Goal: Task Accomplishment & Management: Use online tool/utility

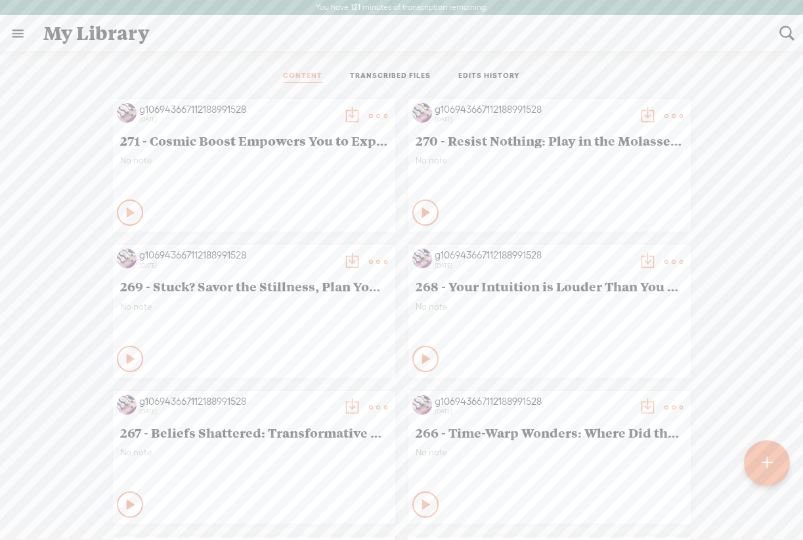
click at [766, 467] on t at bounding box center [767, 464] width 12 height 30
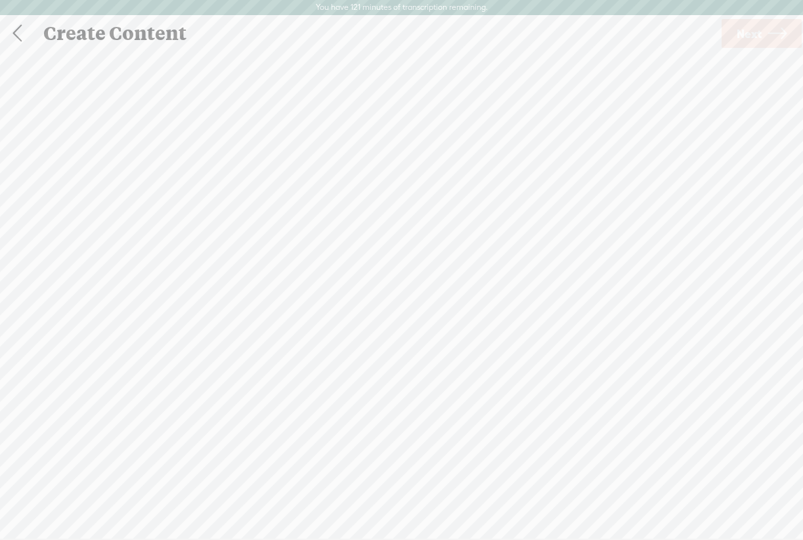
scroll to position [1, 0]
click at [741, 35] on span "Next" at bounding box center [749, 32] width 25 height 33
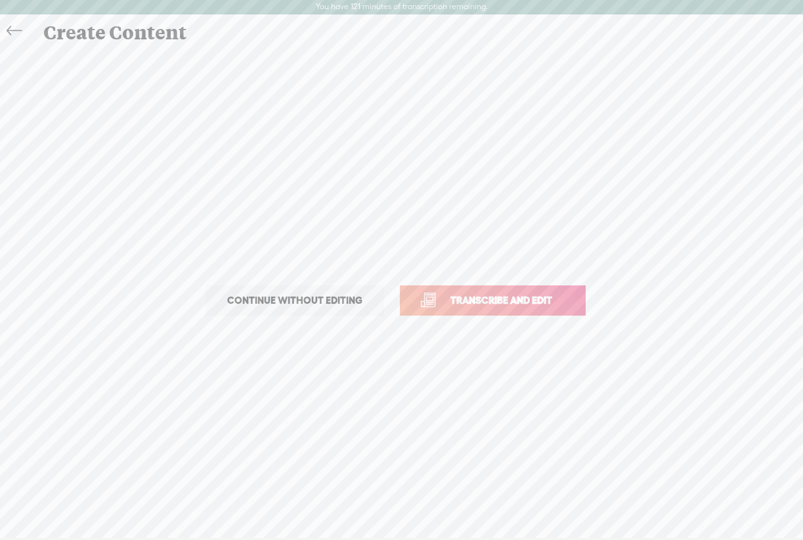
click at [445, 295] on span "Transcribe and edit" at bounding box center [501, 300] width 129 height 15
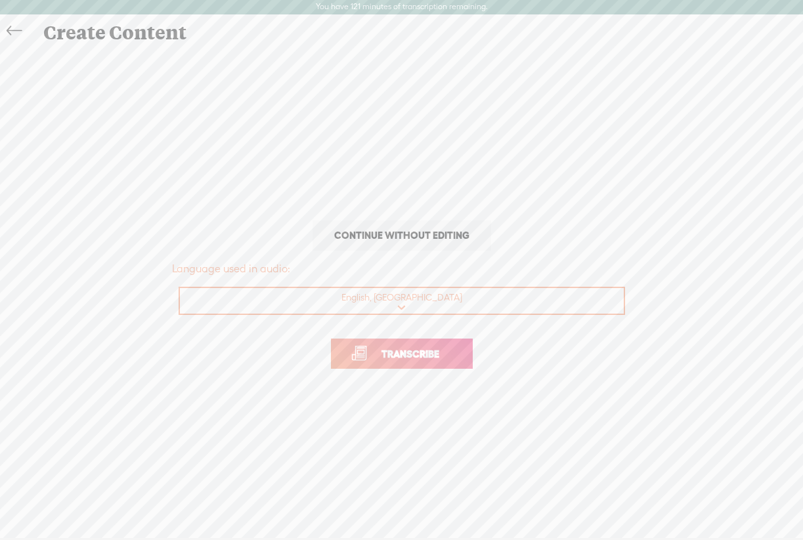
click at [385, 359] on span "Transcribe" at bounding box center [410, 354] width 85 height 15
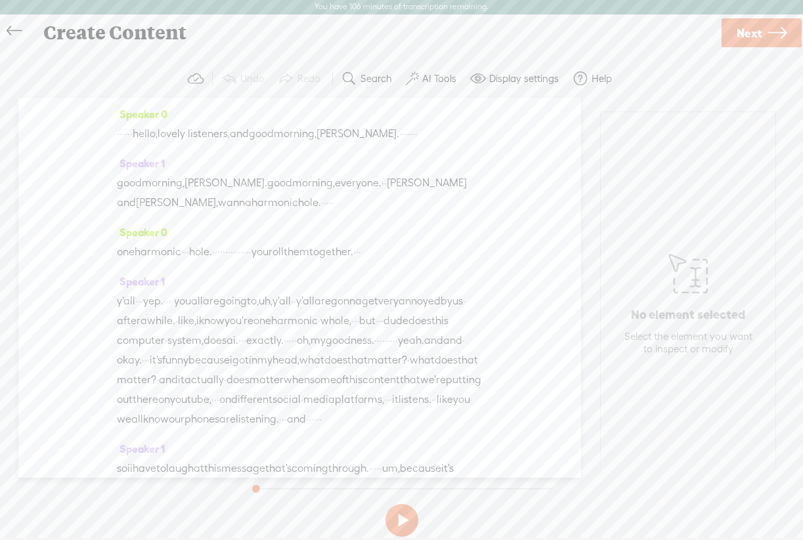
drag, startPoint x: 161, startPoint y: 133, endPoint x: 118, endPoint y: 134, distance: 42.7
click at [118, 134] on div "· · · · · · hello, lovely · listeners, and good morning, [PERSON_NAME]. · · · ·…" at bounding box center [300, 134] width 366 height 20
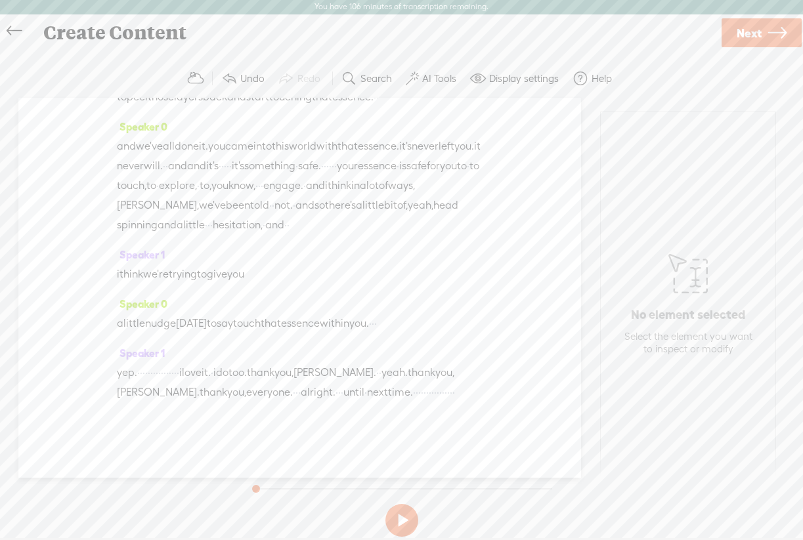
scroll to position [5615, 0]
drag, startPoint x: 148, startPoint y: 397, endPoint x: 312, endPoint y: 398, distance: 163.5
click at [312, 399] on div "yep. · · · · · · · · · · · · · · · · i love it. · i do too. thank you, [PERSON_…" at bounding box center [300, 382] width 366 height 39
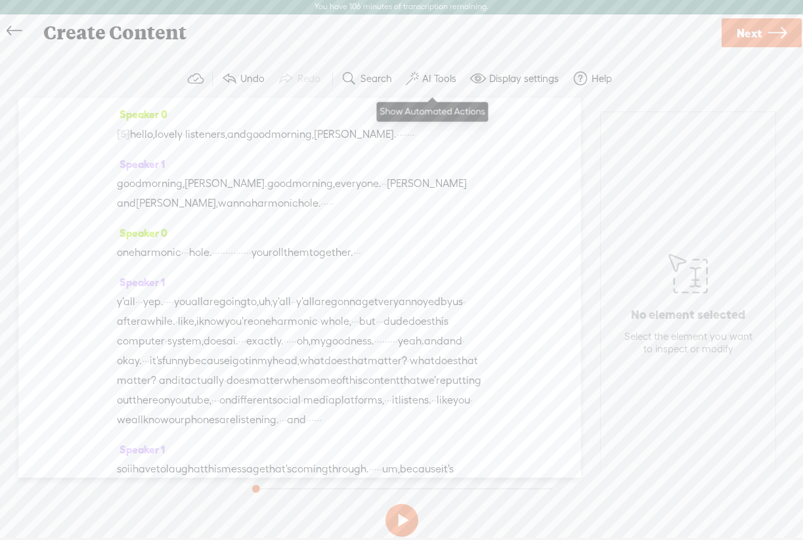
click at [433, 79] on label "AI Tools" at bounding box center [439, 78] width 34 height 13
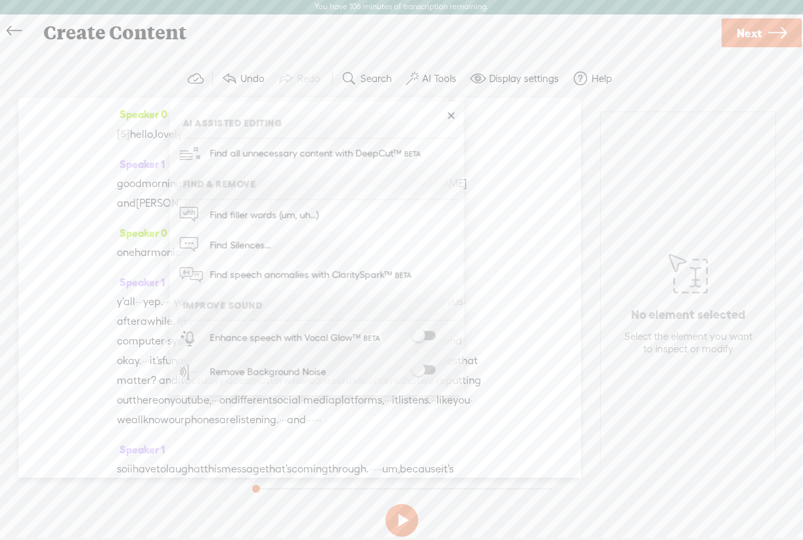
click at [431, 371] on span at bounding box center [424, 370] width 24 height 9
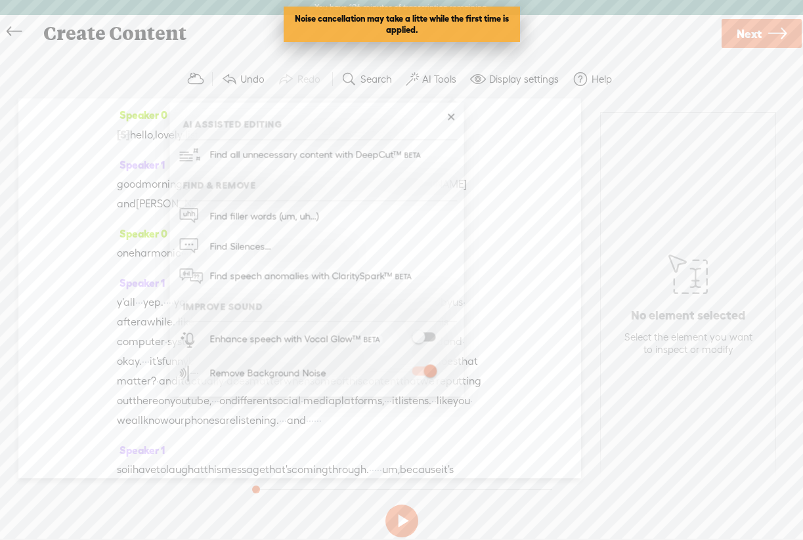
click at [753, 35] on span "Next" at bounding box center [749, 33] width 25 height 33
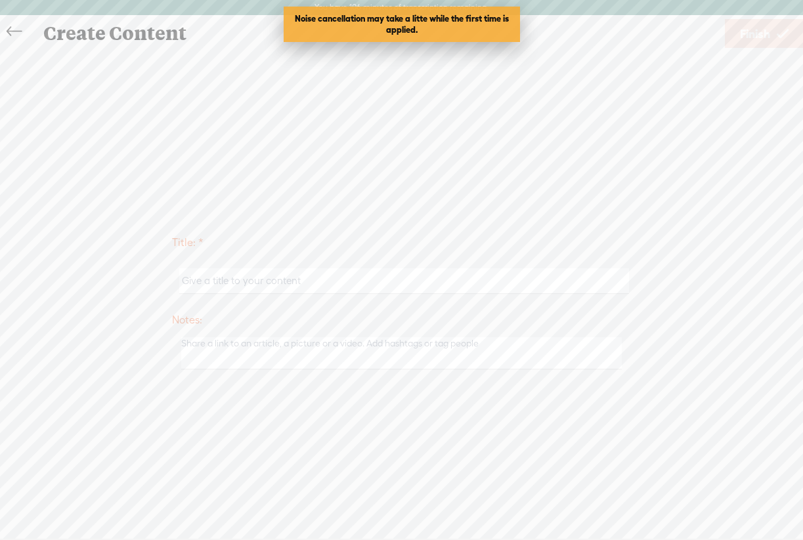
click at [273, 287] on input "text" at bounding box center [404, 282] width 450 height 26
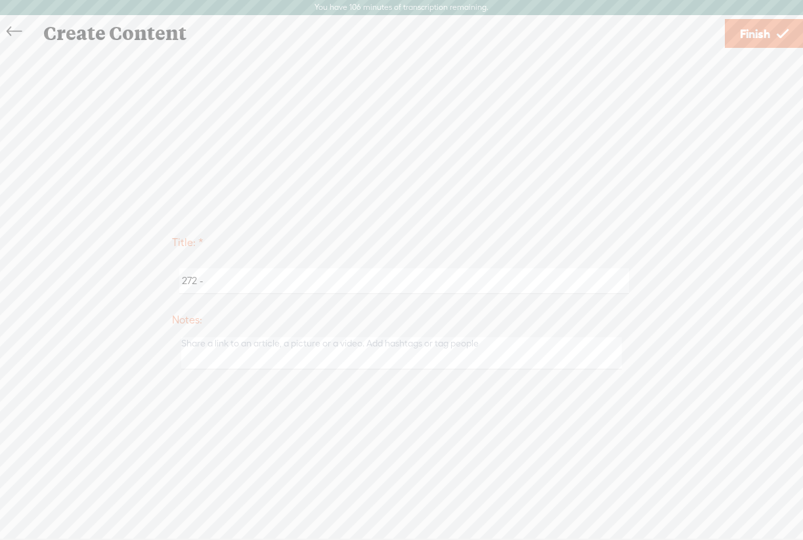
paste input "Identiy"
click at [219, 282] on input "272 - Identiy" at bounding box center [404, 282] width 450 height 26
type input "272 - Identiy"
click at [751, 36] on span "Finish" at bounding box center [755, 33] width 30 height 33
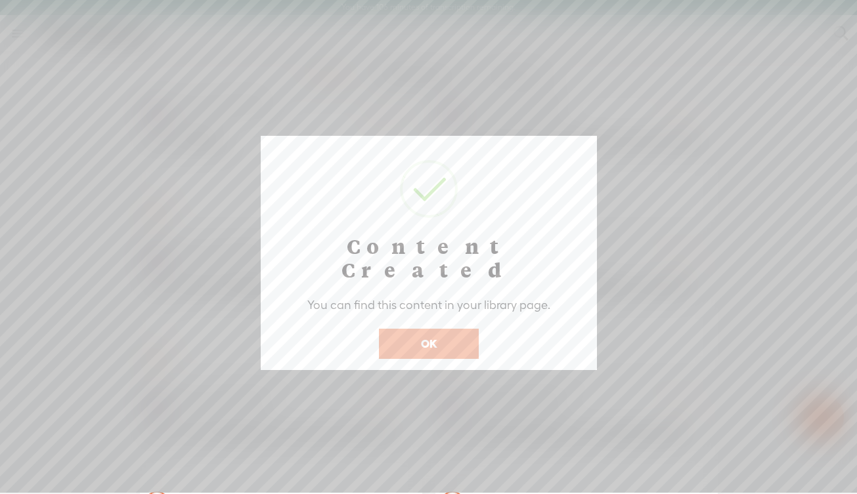
click at [435, 329] on button "OK" at bounding box center [429, 344] width 100 height 30
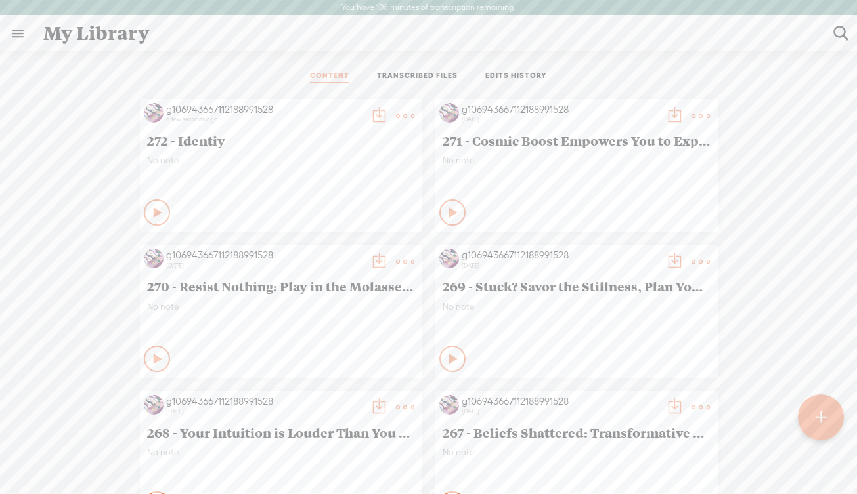
click at [400, 118] on t at bounding box center [405, 116] width 18 height 18
click at [336, 165] on link "Edit" at bounding box center [342, 160] width 131 height 30
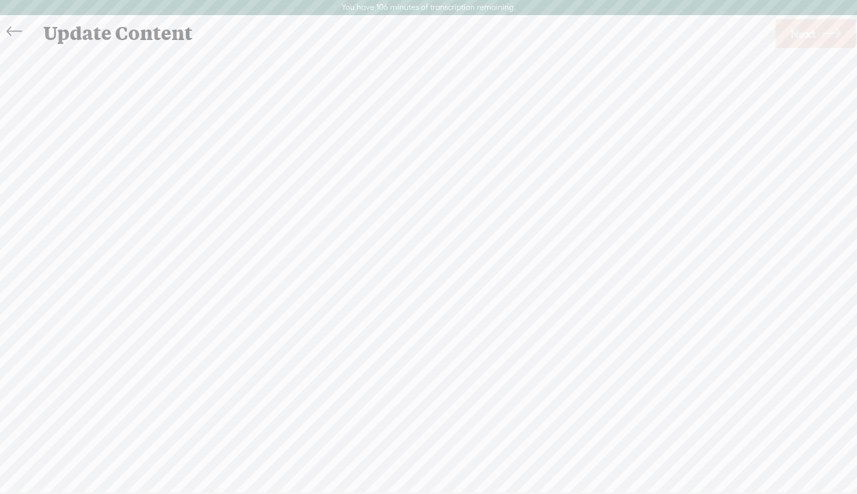
scroll to position [1, 0]
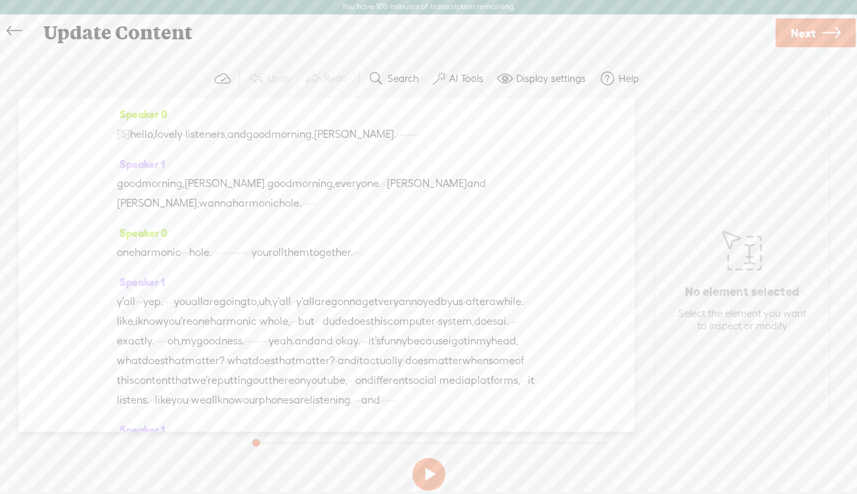
click at [802, 32] on span "Next" at bounding box center [802, 32] width 25 height 33
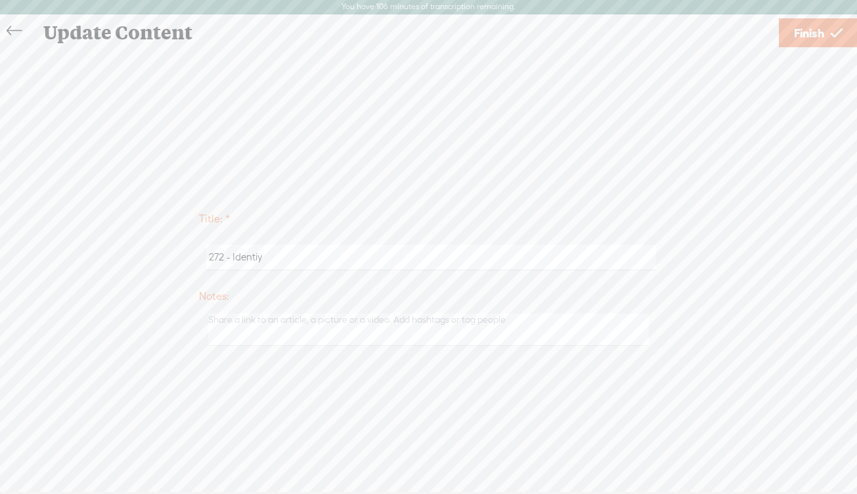
click at [242, 253] on input "272 - Identiy" at bounding box center [431, 258] width 450 height 26
paste input "Essence: The You Before Your Name"
type input "272 - Essence: The You Before Your Name"
click at [802, 34] on span "Finish" at bounding box center [809, 32] width 30 height 33
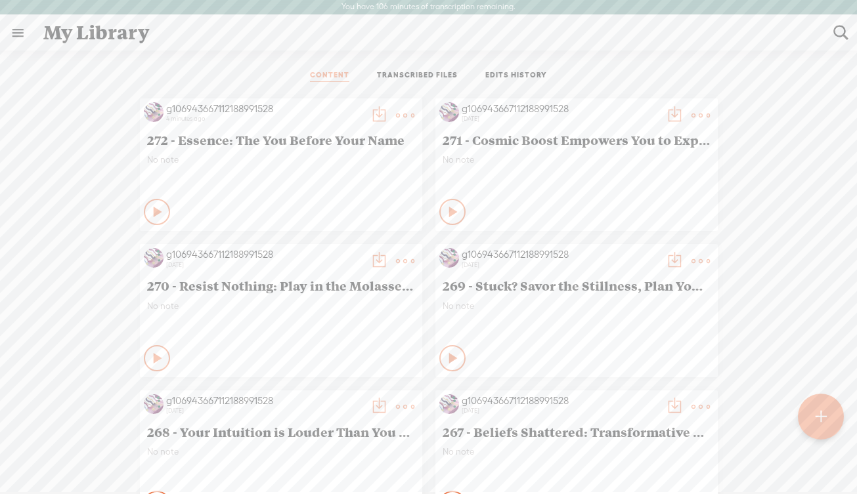
click at [370, 112] on t at bounding box center [379, 115] width 18 height 18
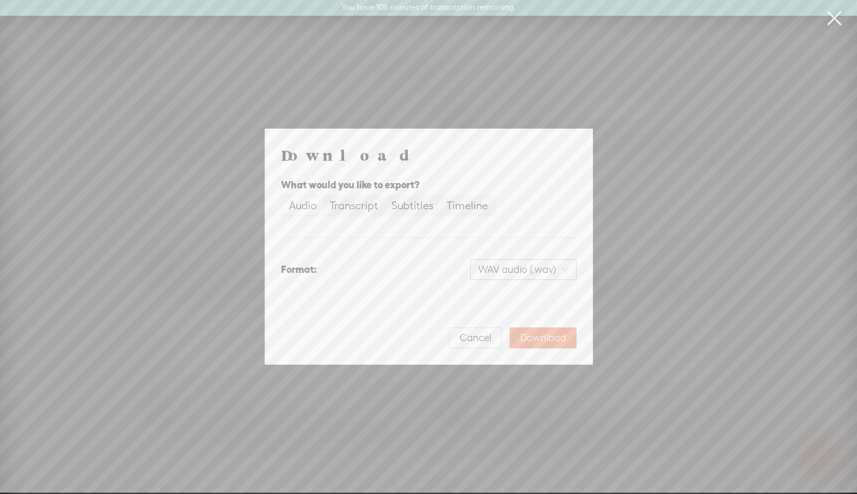
click at [515, 275] on span "WAV audio (.wav)" at bounding box center [523, 270] width 91 height 20
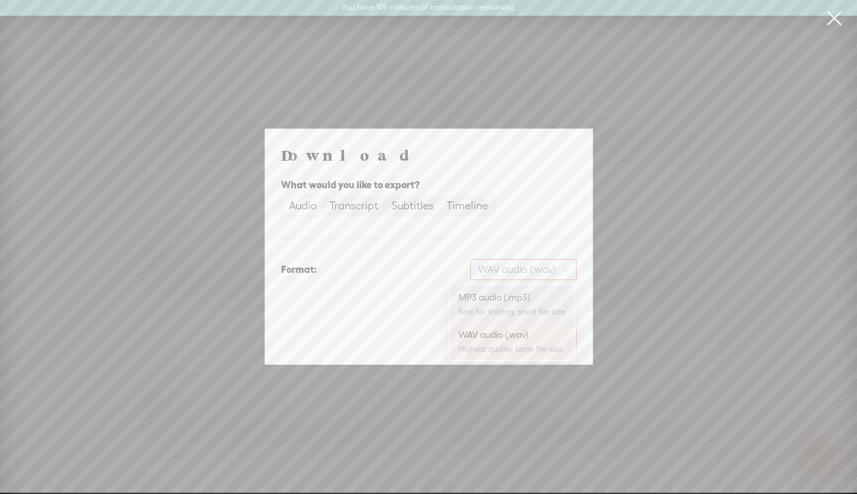
click at [516, 297] on div "MP3 audio (.mp3)" at bounding box center [511, 297] width 107 height 13
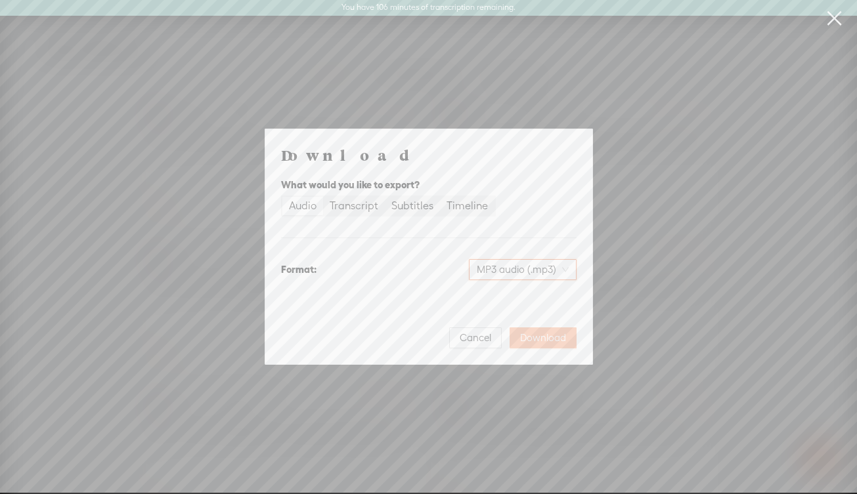
click at [546, 335] on span "Download" at bounding box center [543, 338] width 46 height 13
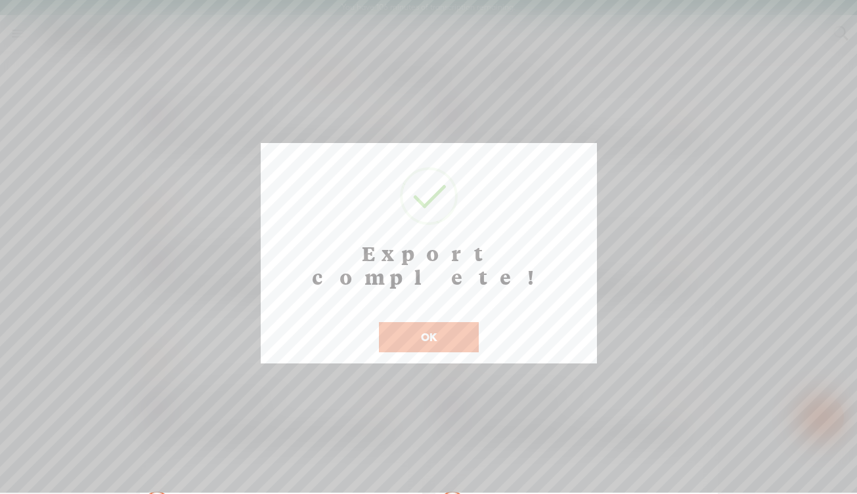
click at [420, 322] on button "OK" at bounding box center [429, 337] width 100 height 30
